Goal: Find specific page/section: Find specific page/section

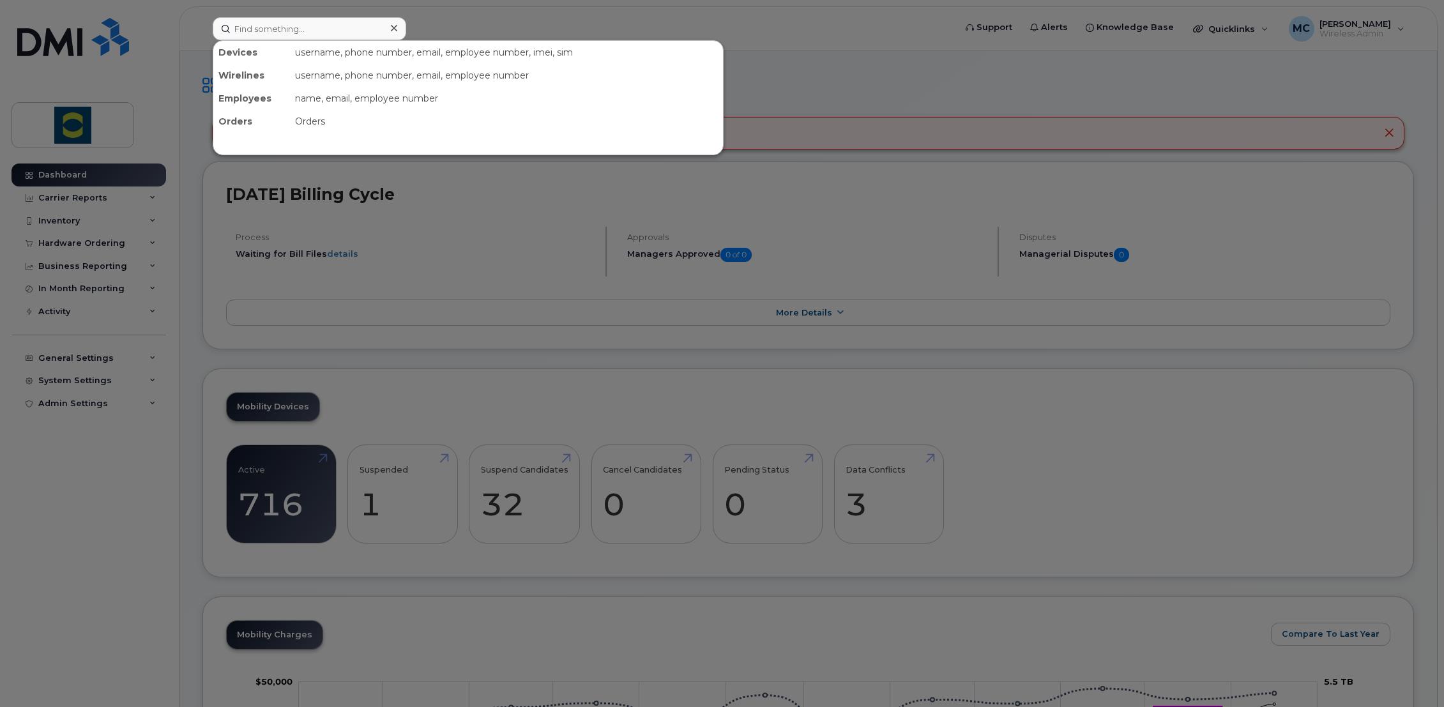
click at [318, 36] on input at bounding box center [310, 28] width 194 height 23
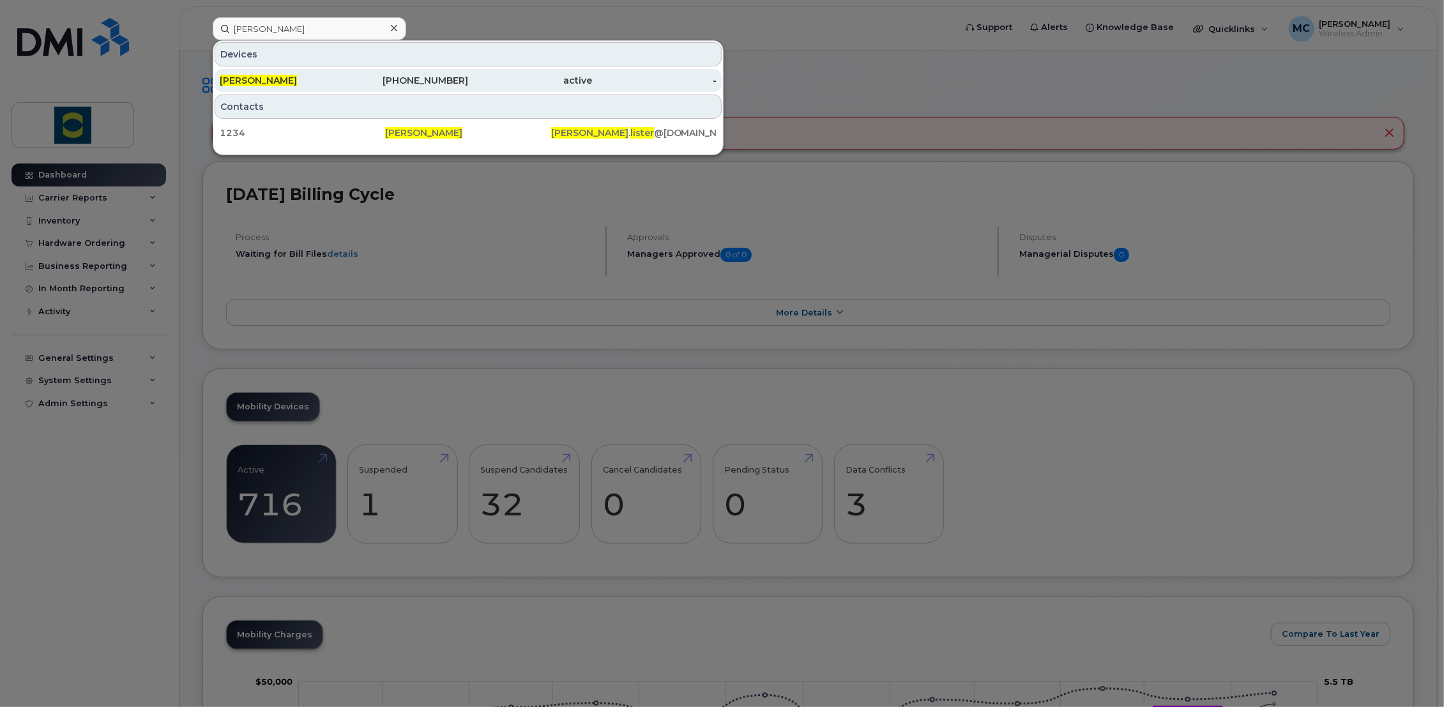
type input "robert lister"
click at [252, 84] on span "Robert Lister" at bounding box center [258, 80] width 77 height 11
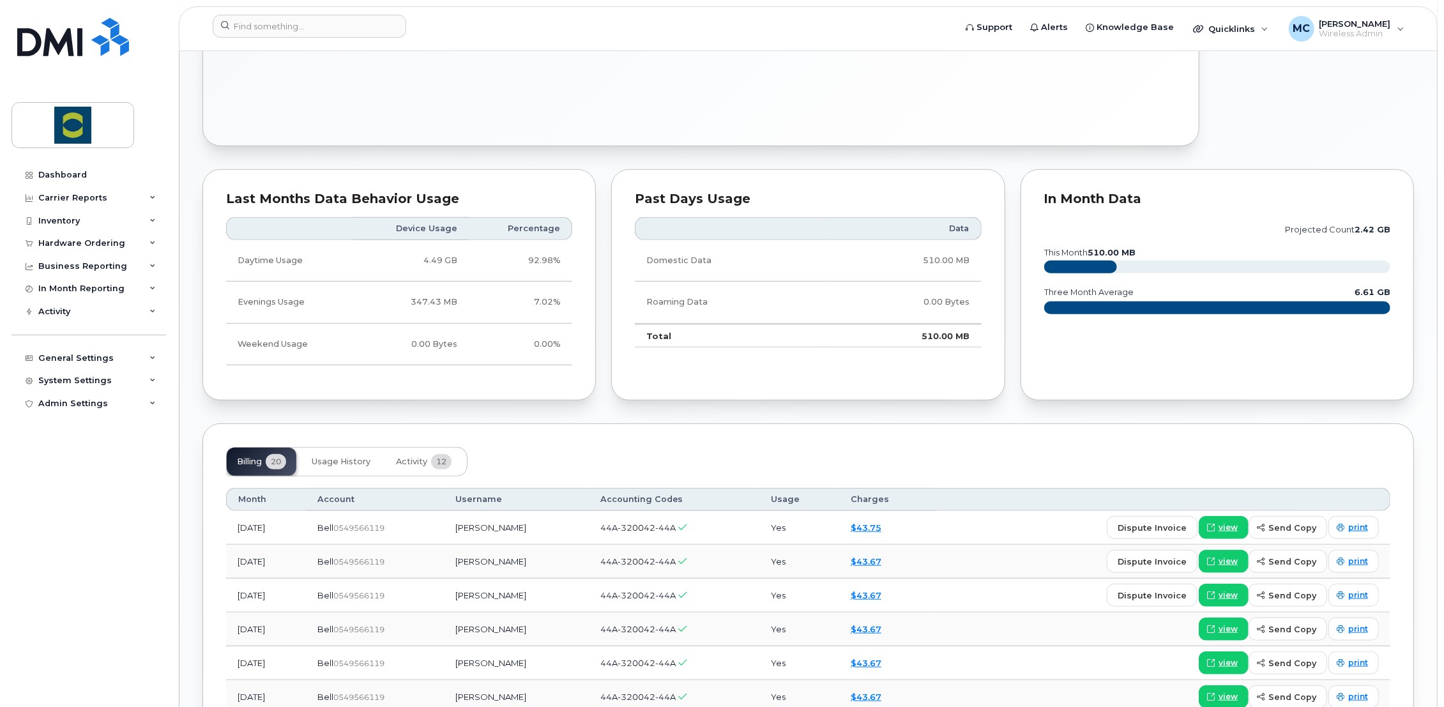
scroll to position [710, 0]
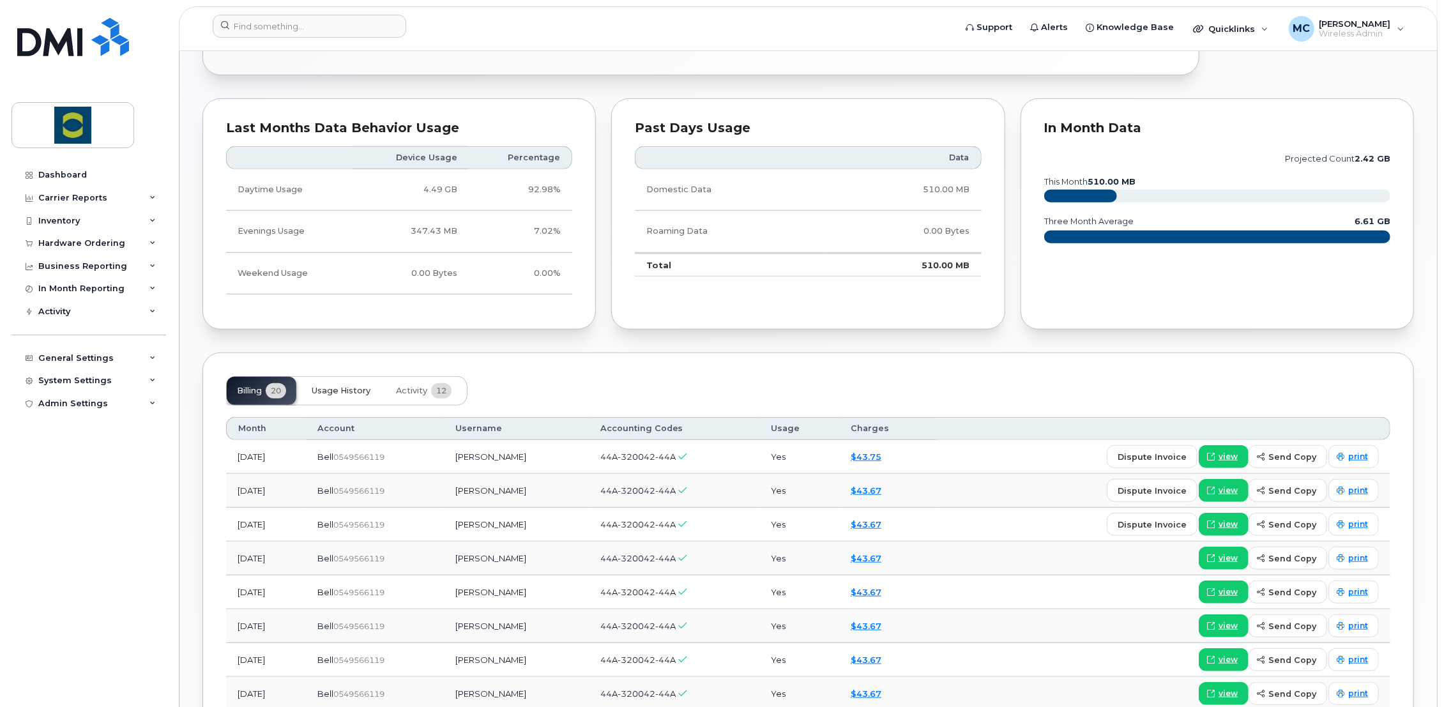
click at [351, 391] on span "Usage History" at bounding box center [341, 391] width 59 height 10
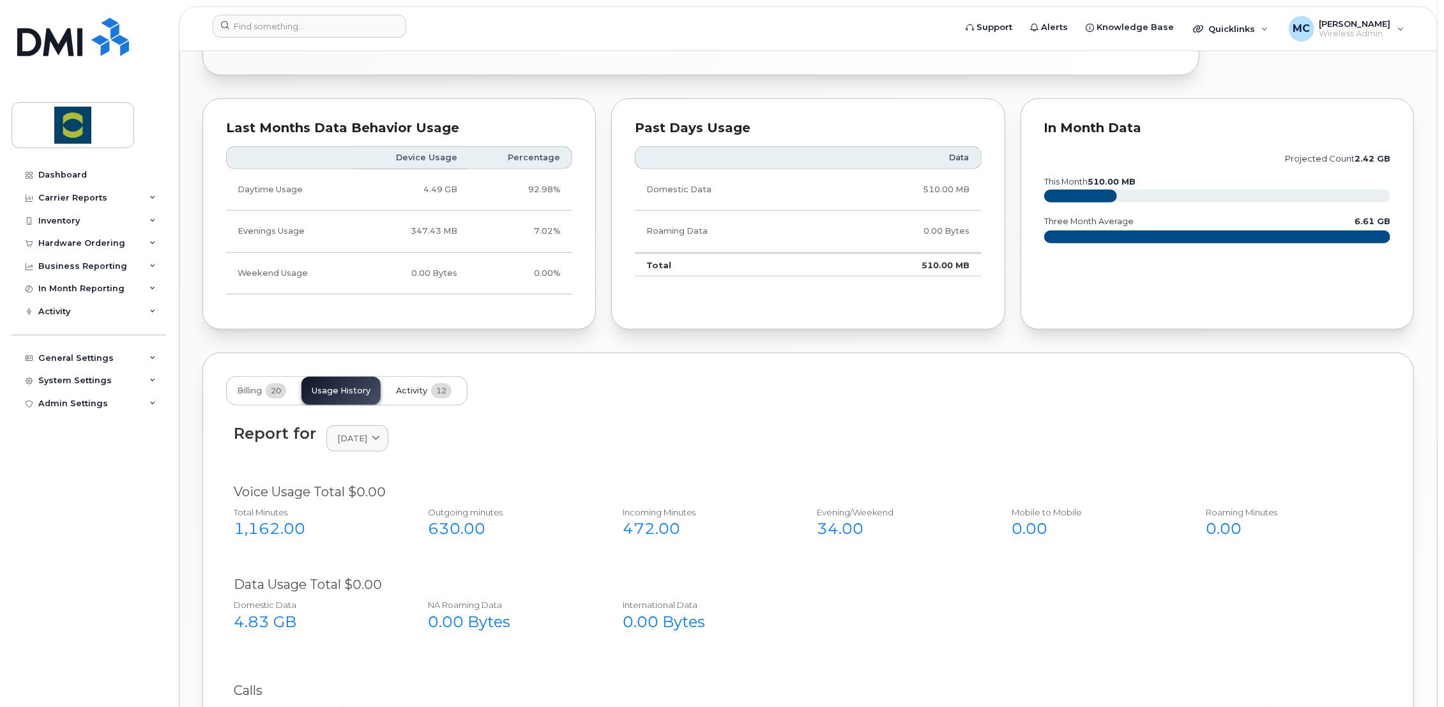
click at [413, 387] on span "Activity" at bounding box center [411, 391] width 31 height 10
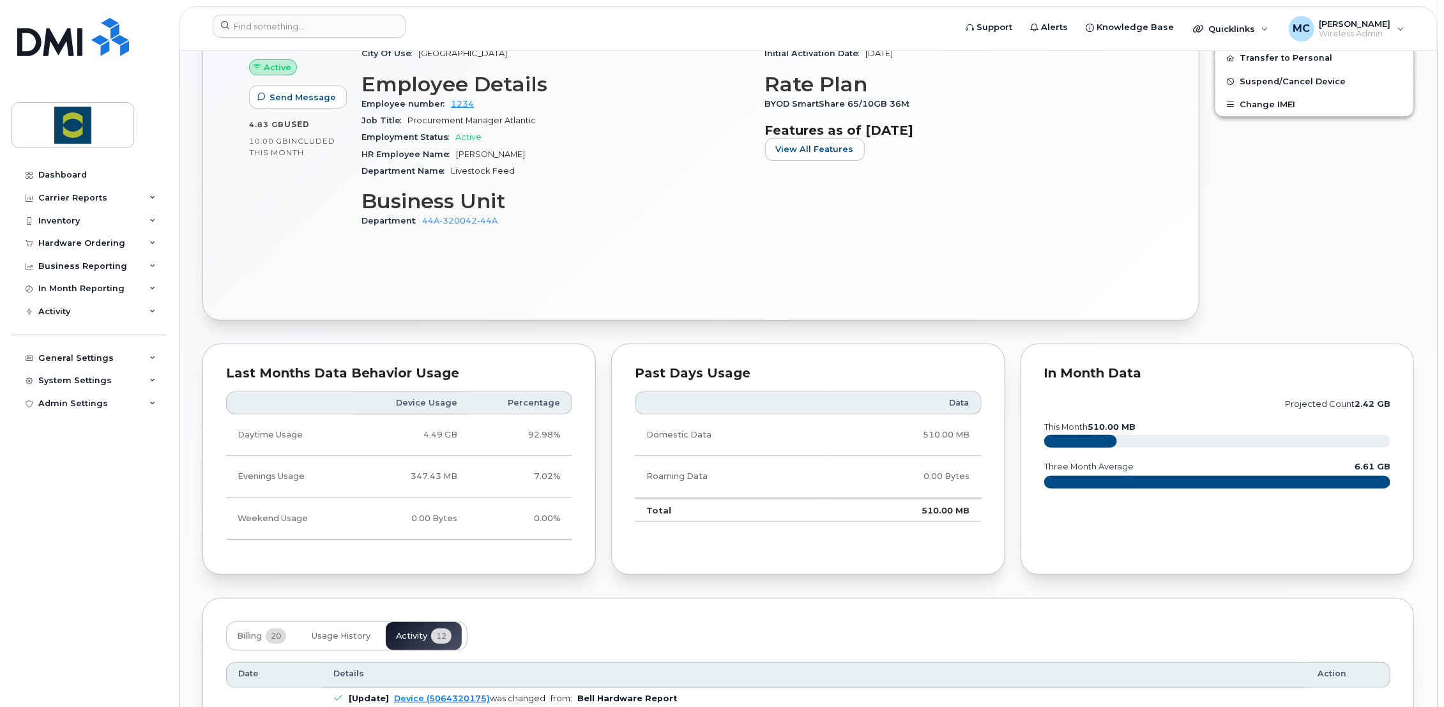
scroll to position [819, 0]
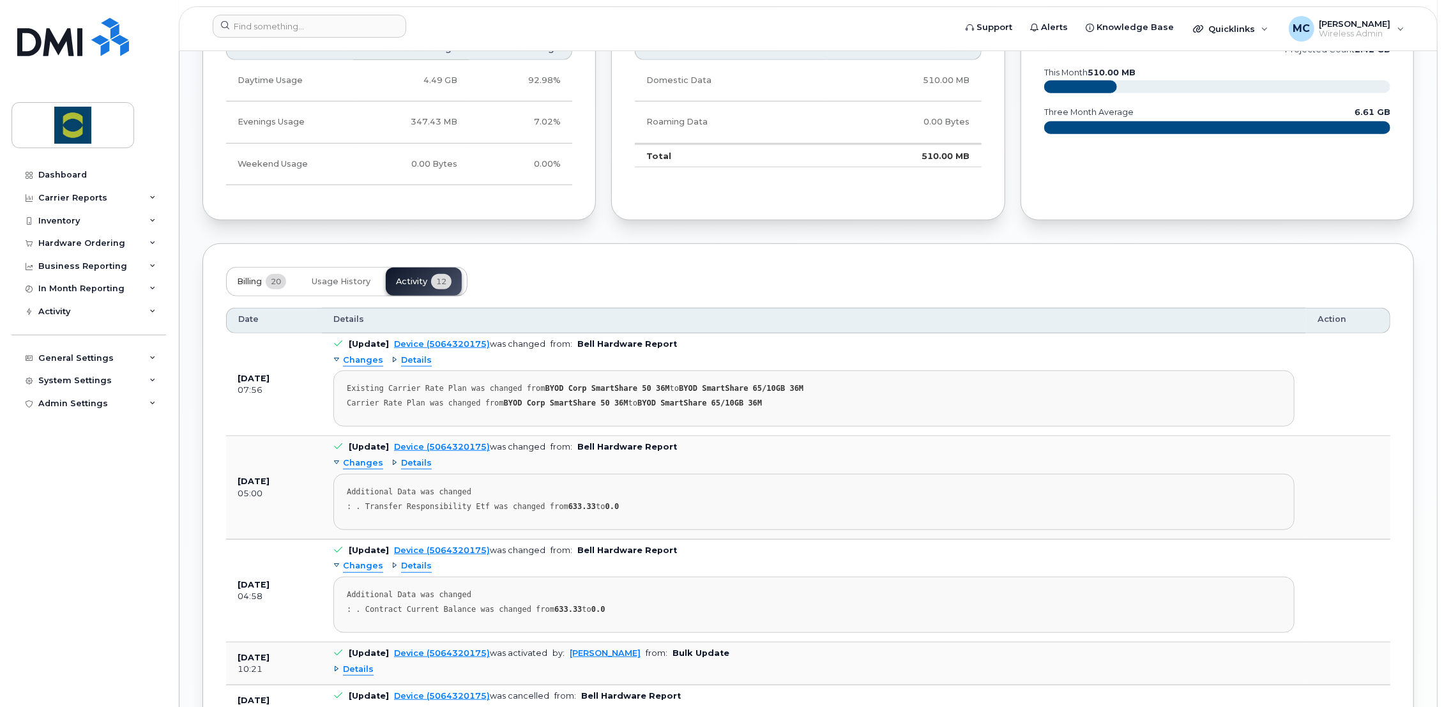
click at [251, 283] on span "Billing" at bounding box center [249, 282] width 25 height 10
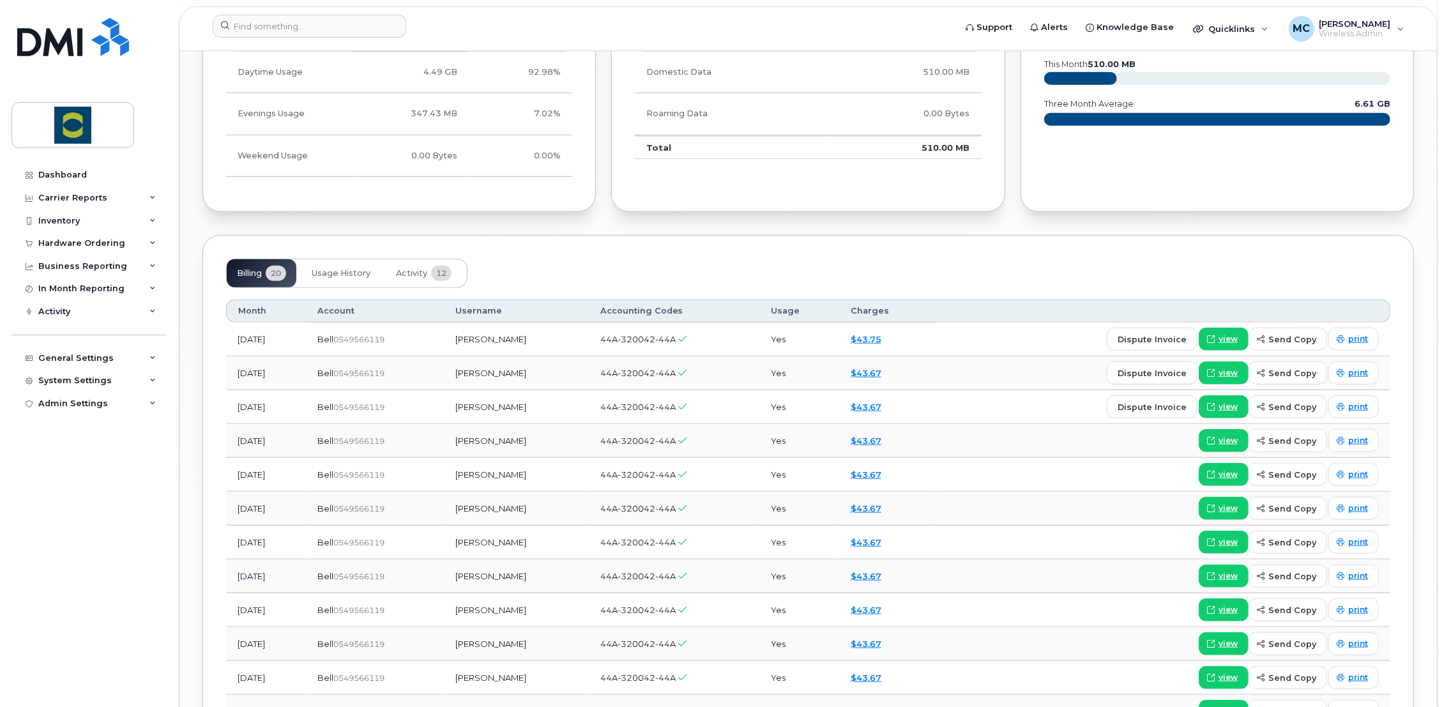
scroll to position [0, 0]
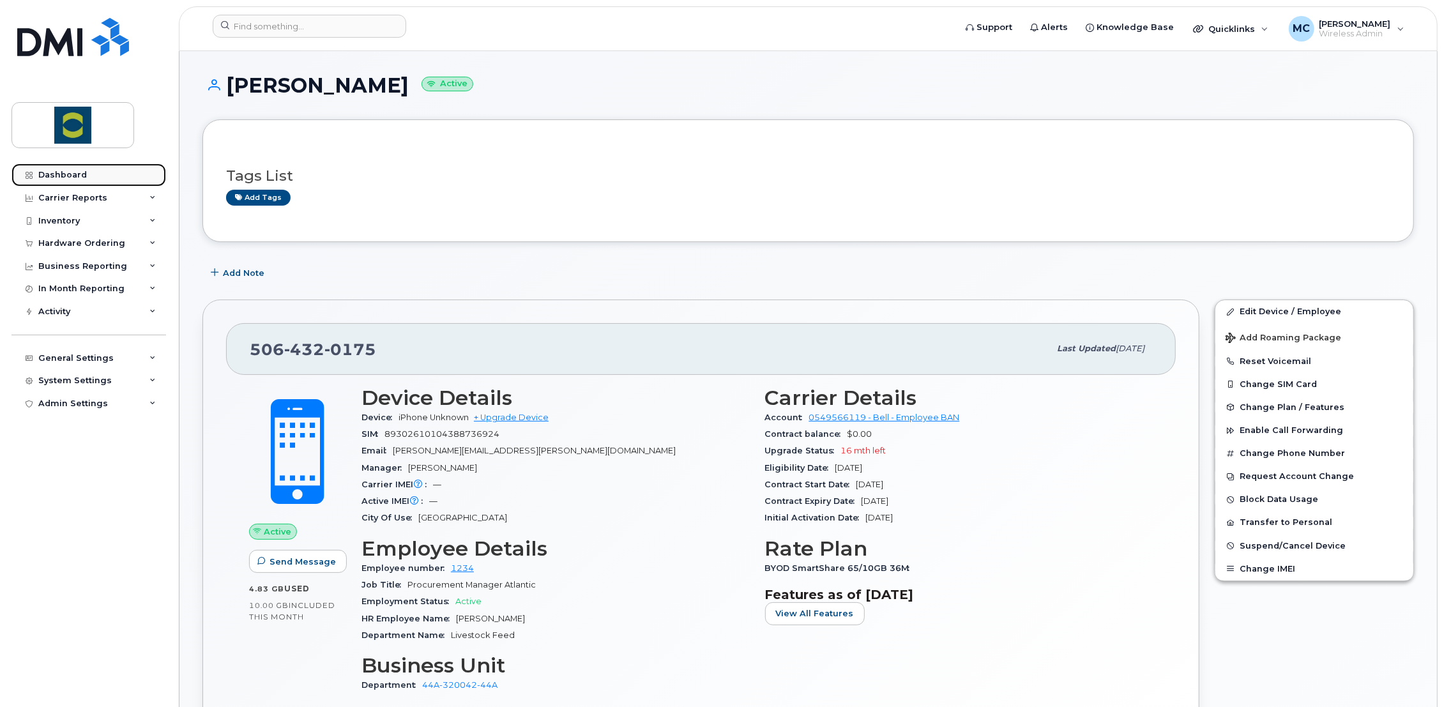
click at [65, 173] on div "Dashboard" at bounding box center [62, 175] width 49 height 10
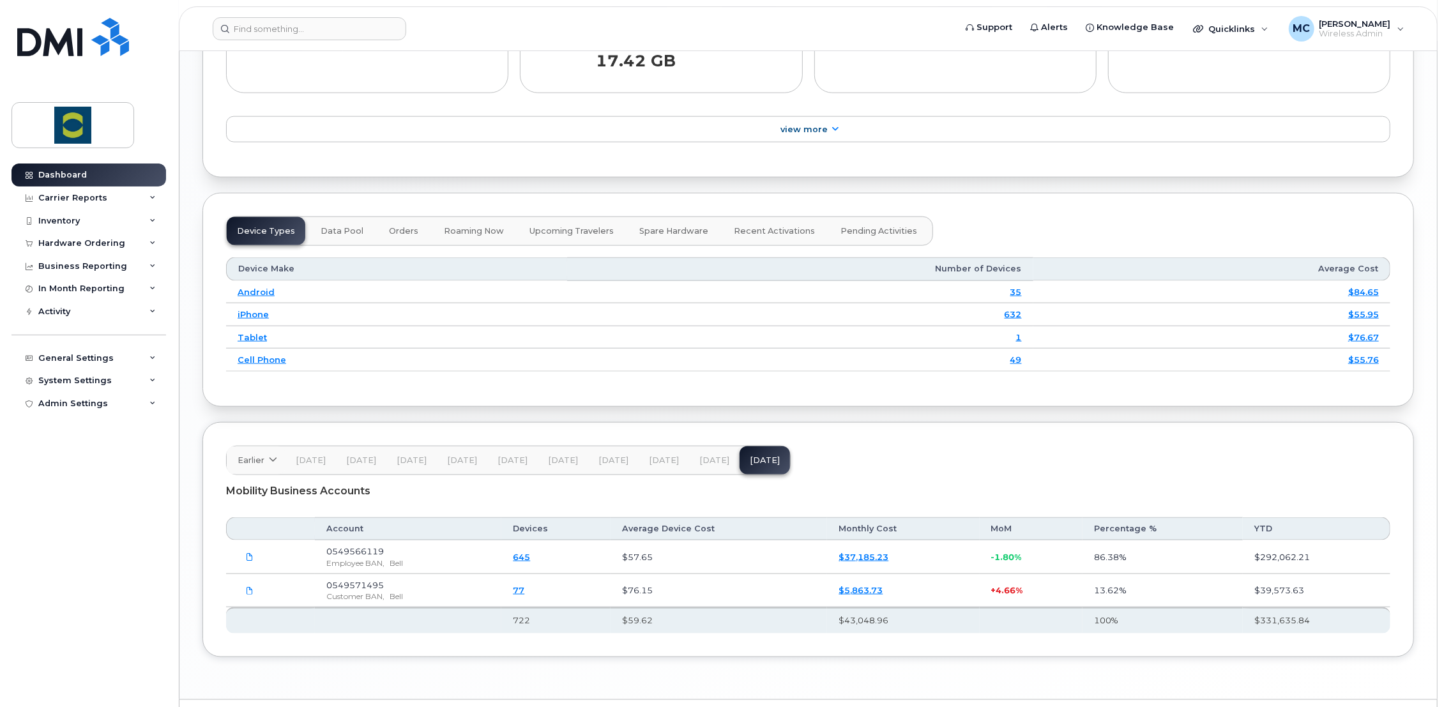
scroll to position [1426, 0]
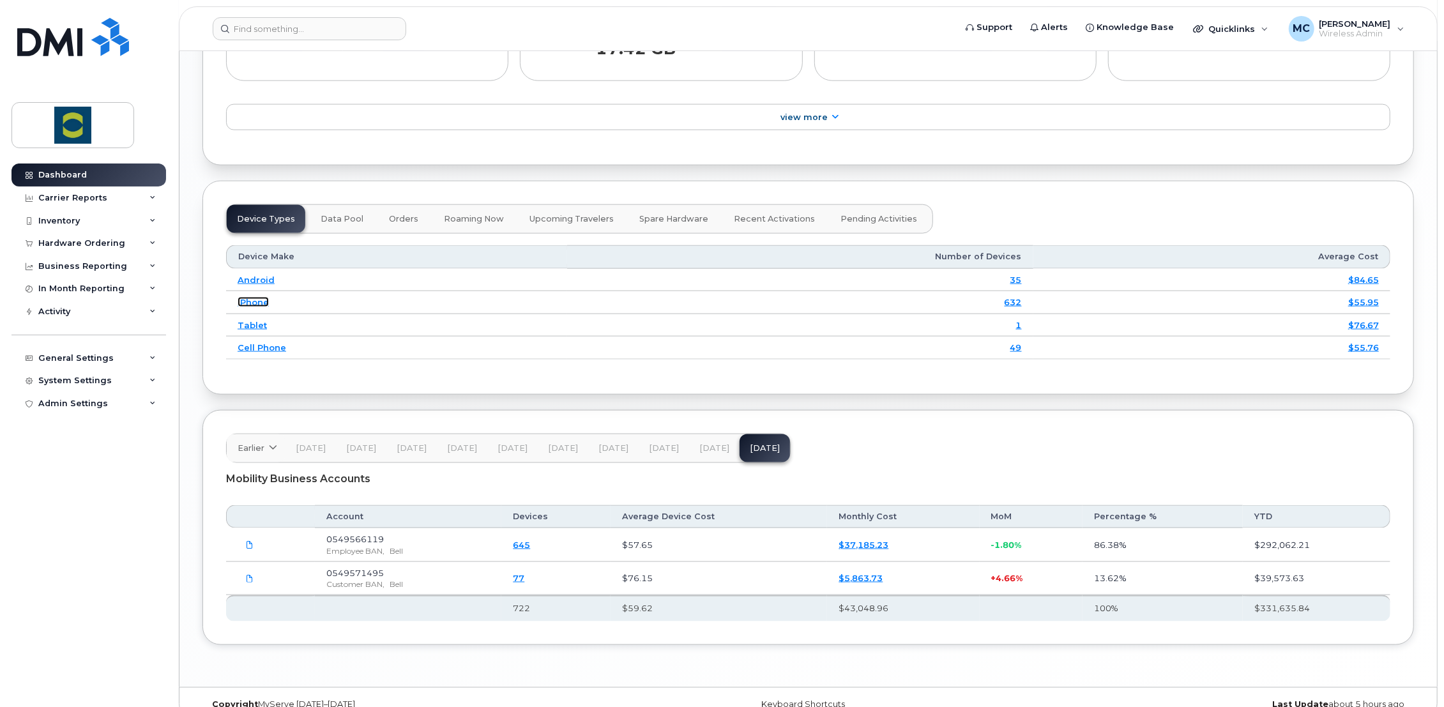
click at [251, 297] on link "iPhone" at bounding box center [253, 302] width 31 height 10
